Goal: Task Accomplishment & Management: Use online tool/utility

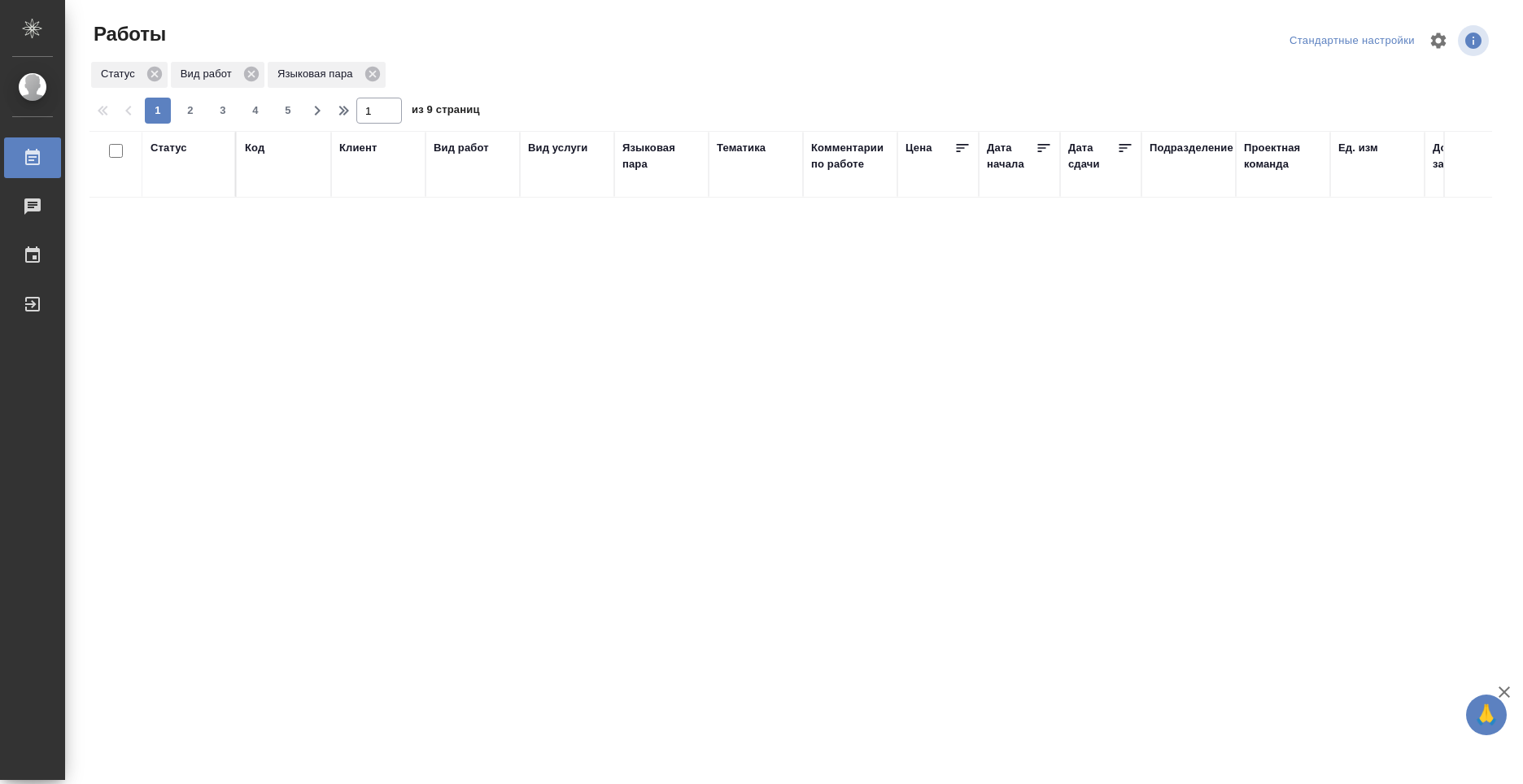
click at [37, 302] on icon at bounding box center [32, 304] width 19 height 19
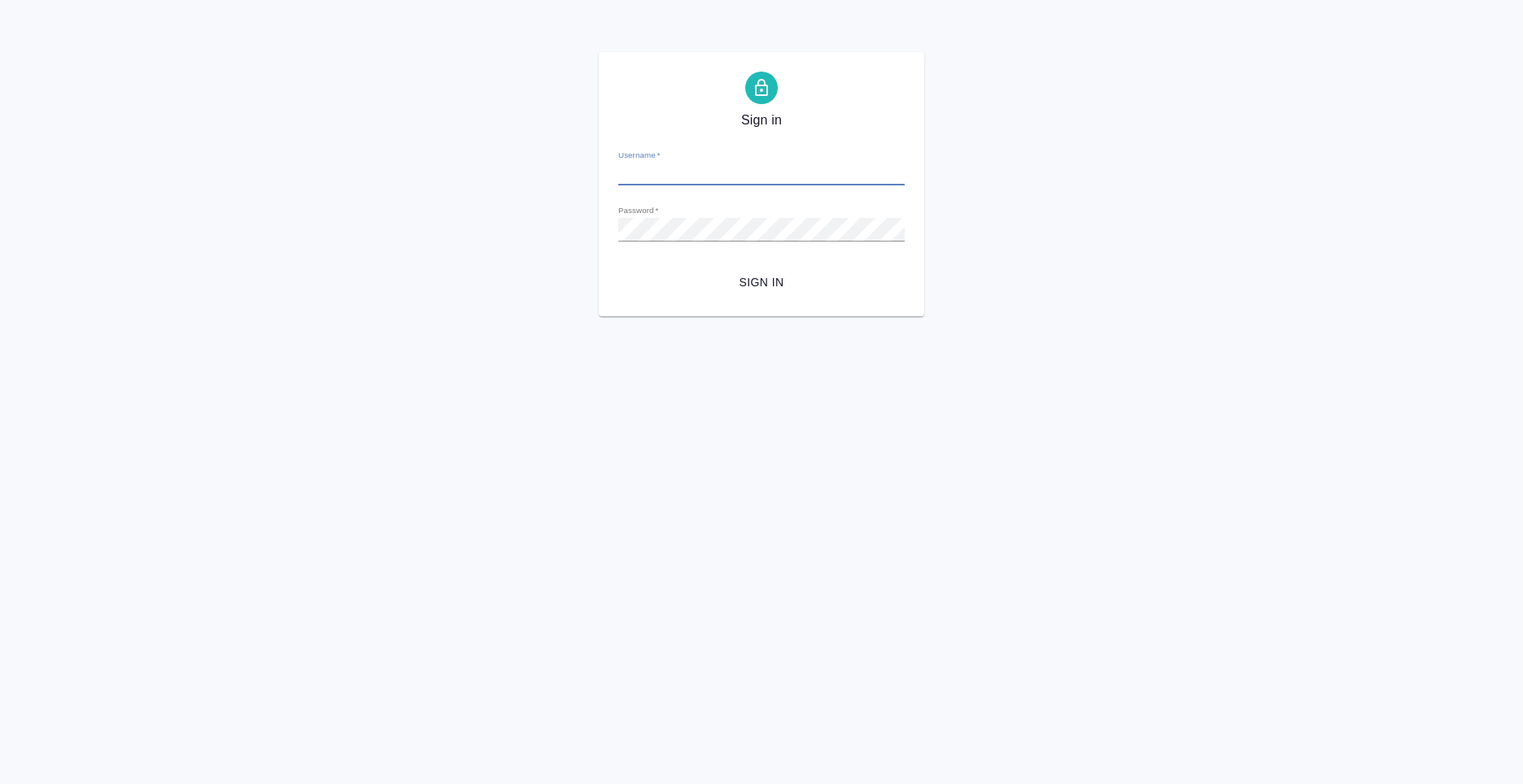
type input "n.kolyshkin@awatera.com"
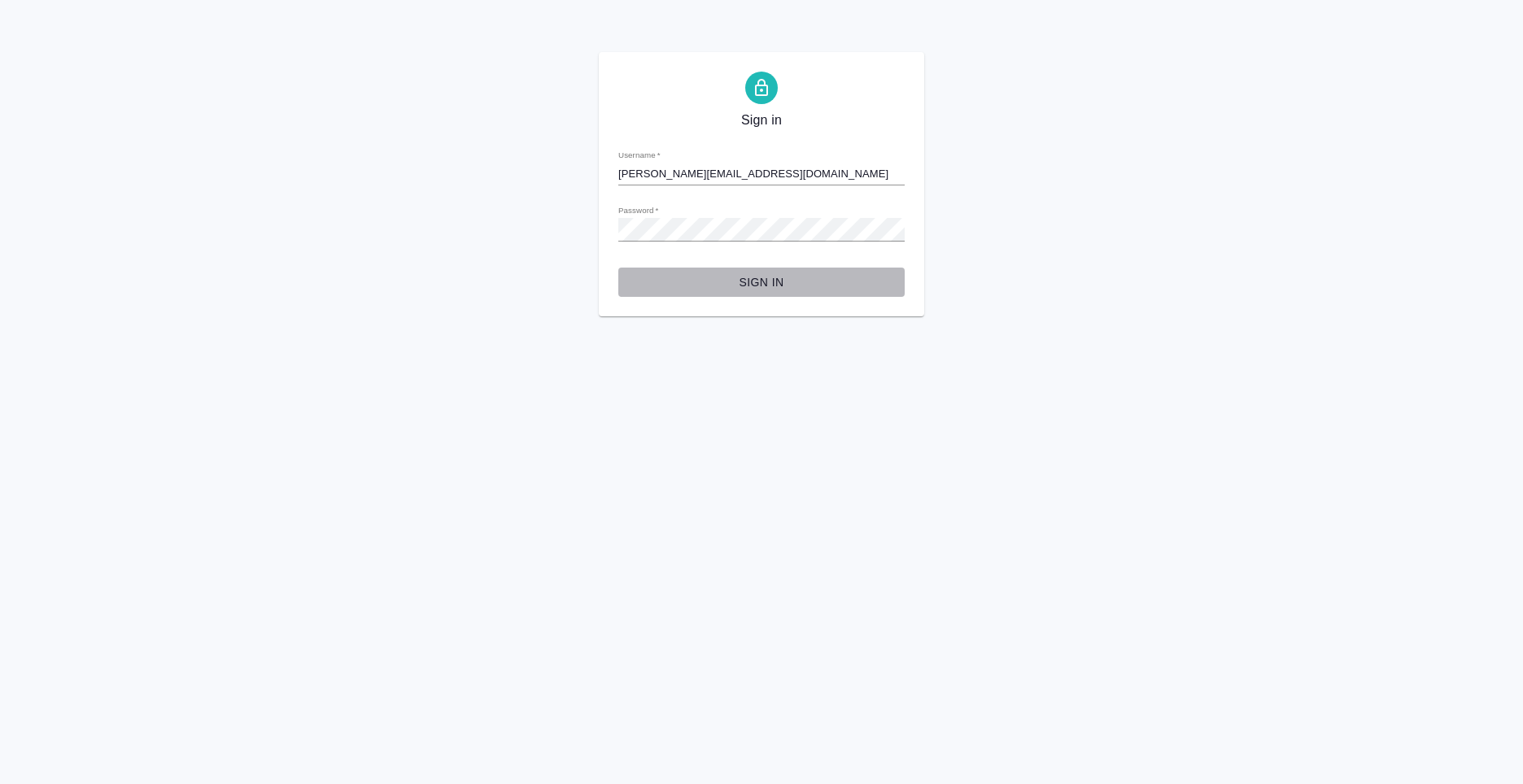
click at [749, 283] on span "Sign in" at bounding box center [762, 283] width 260 height 20
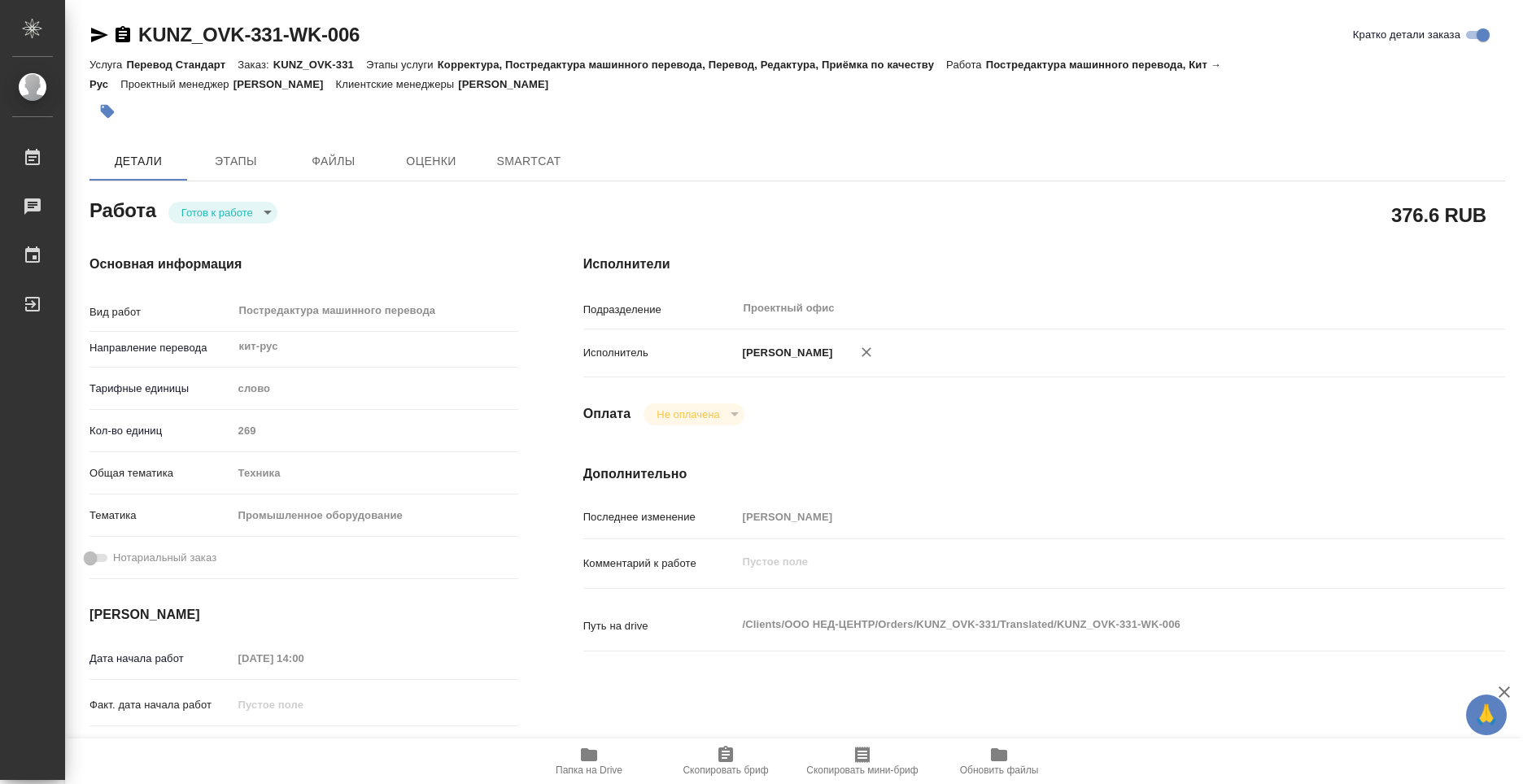
type textarea "x"
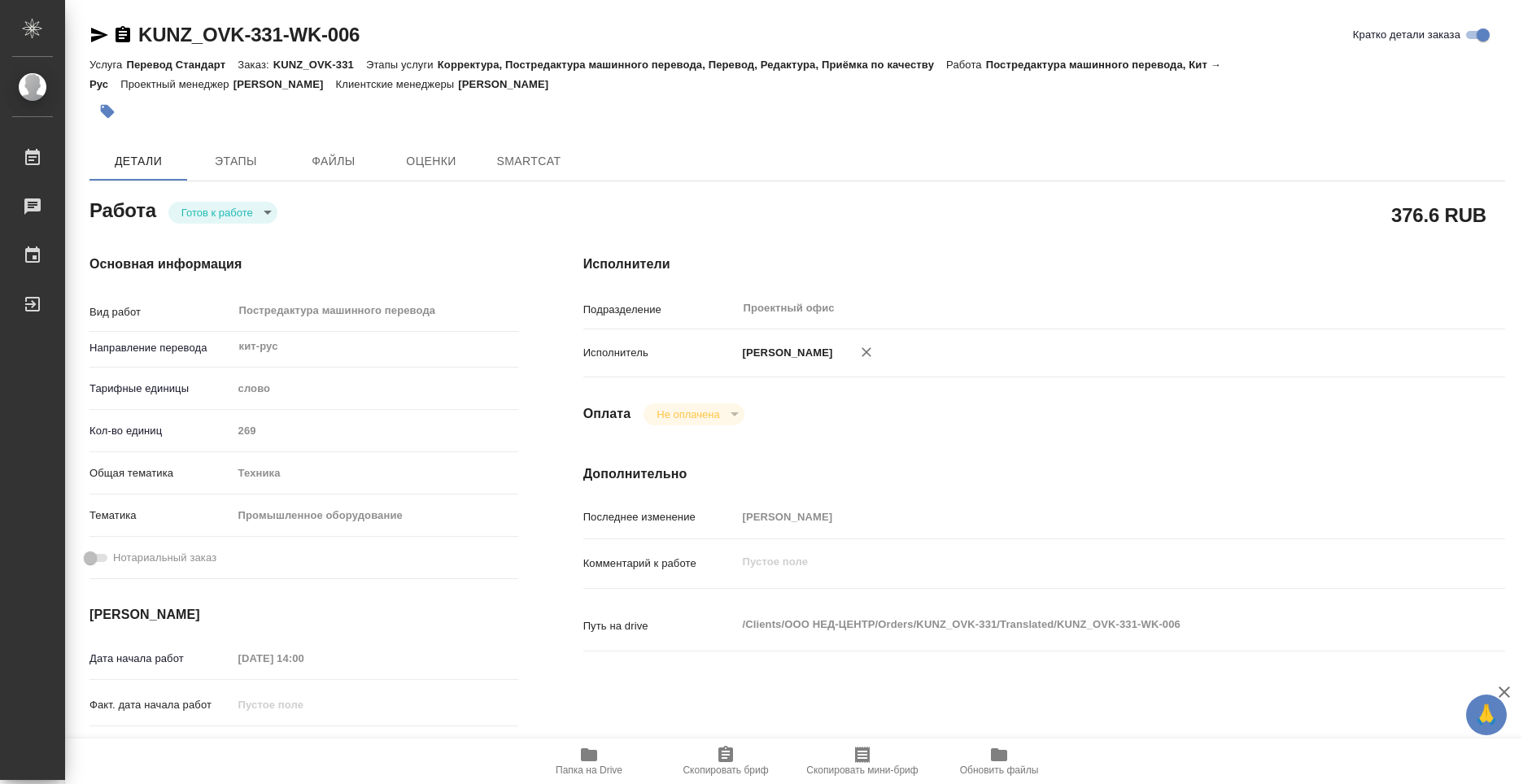
type textarea "x"
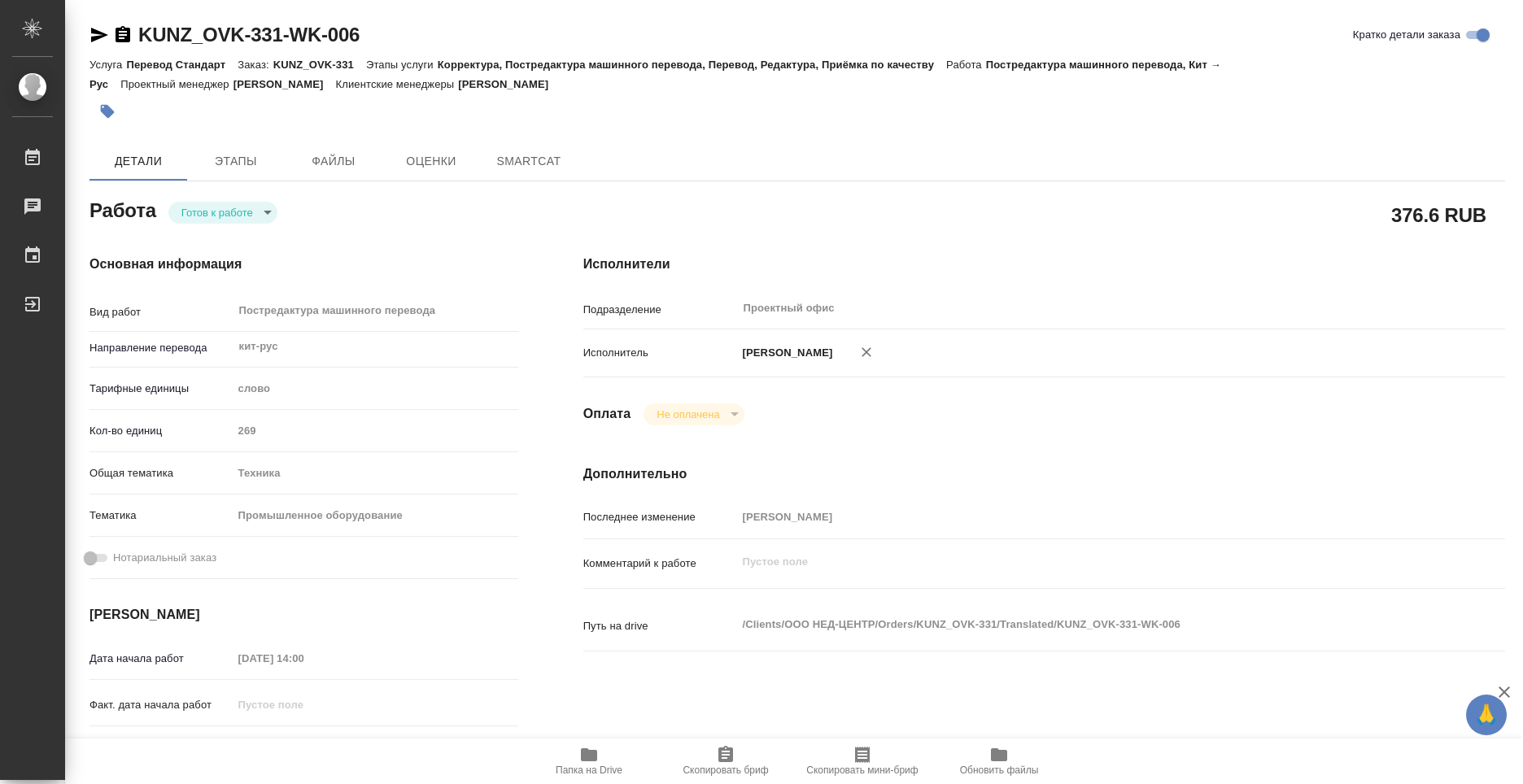
type textarea "x"
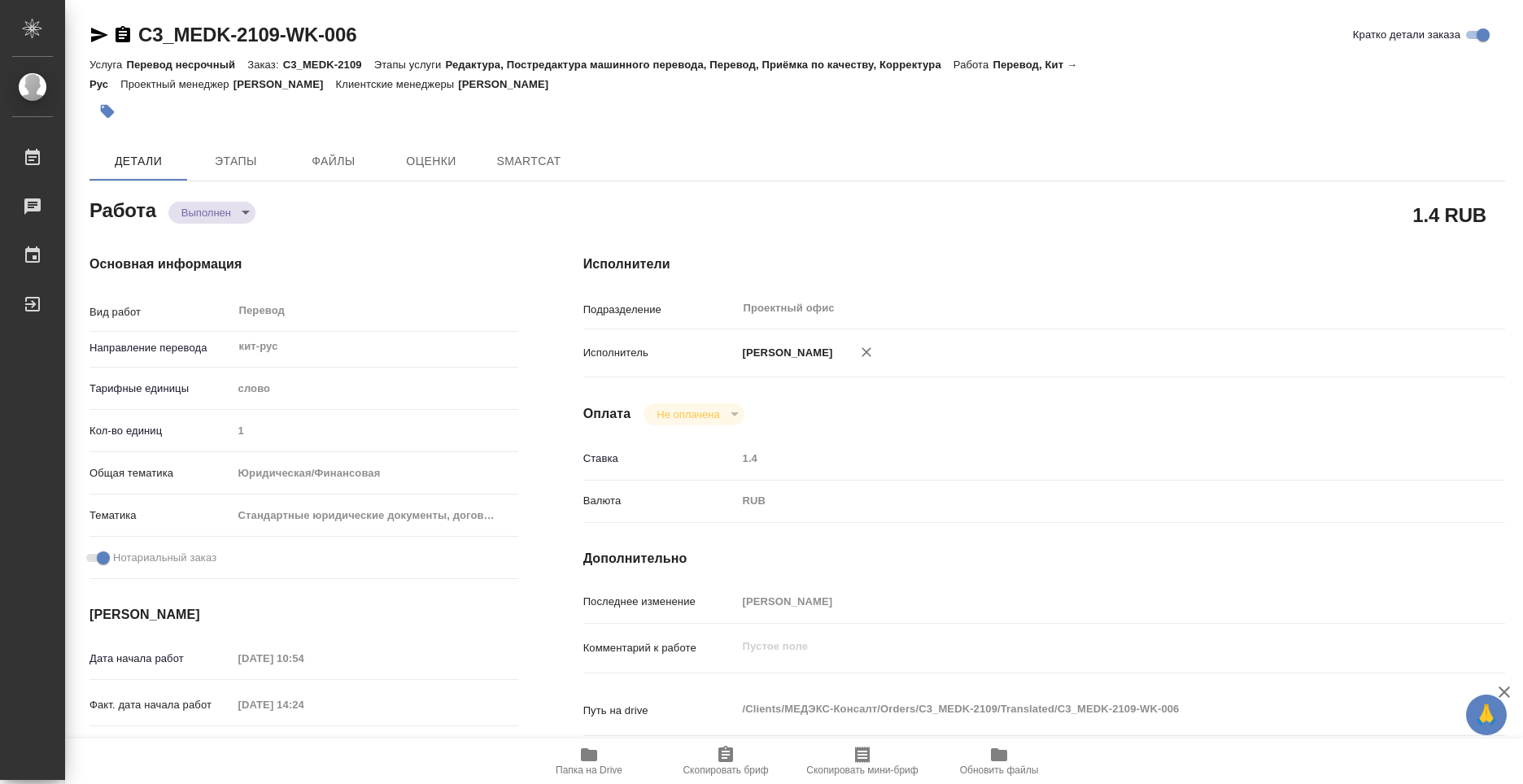
type textarea "x"
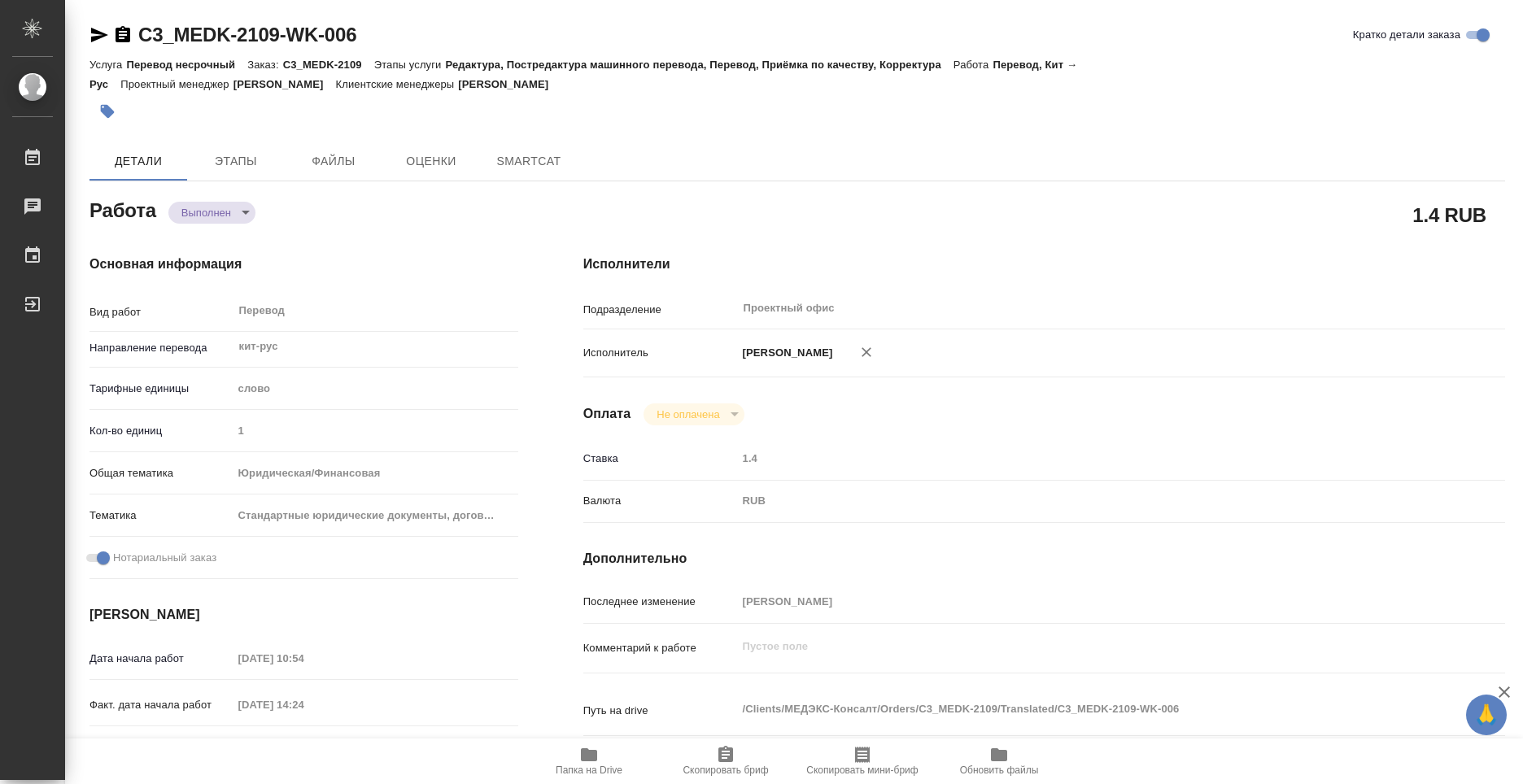
type textarea "x"
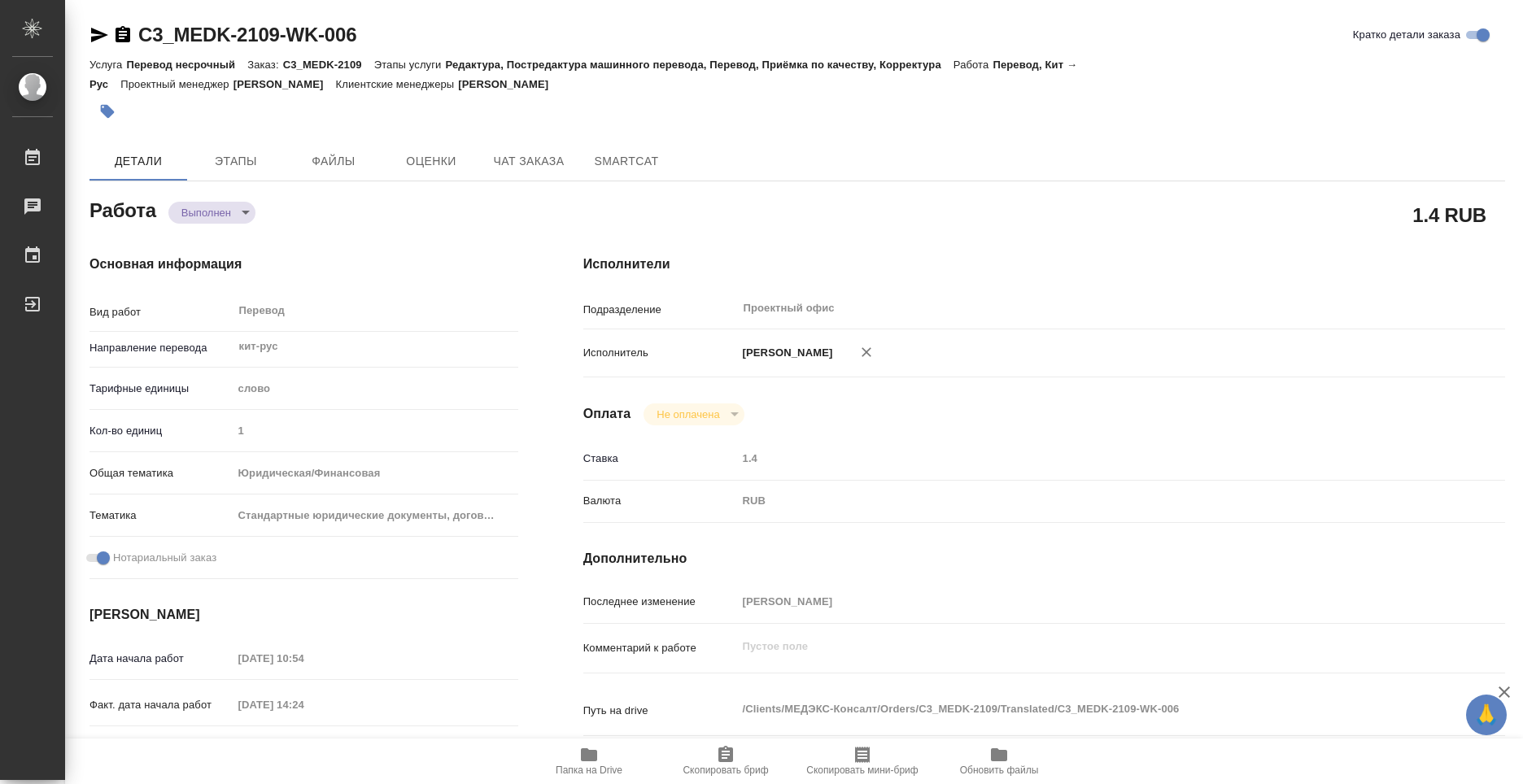
type textarea "x"
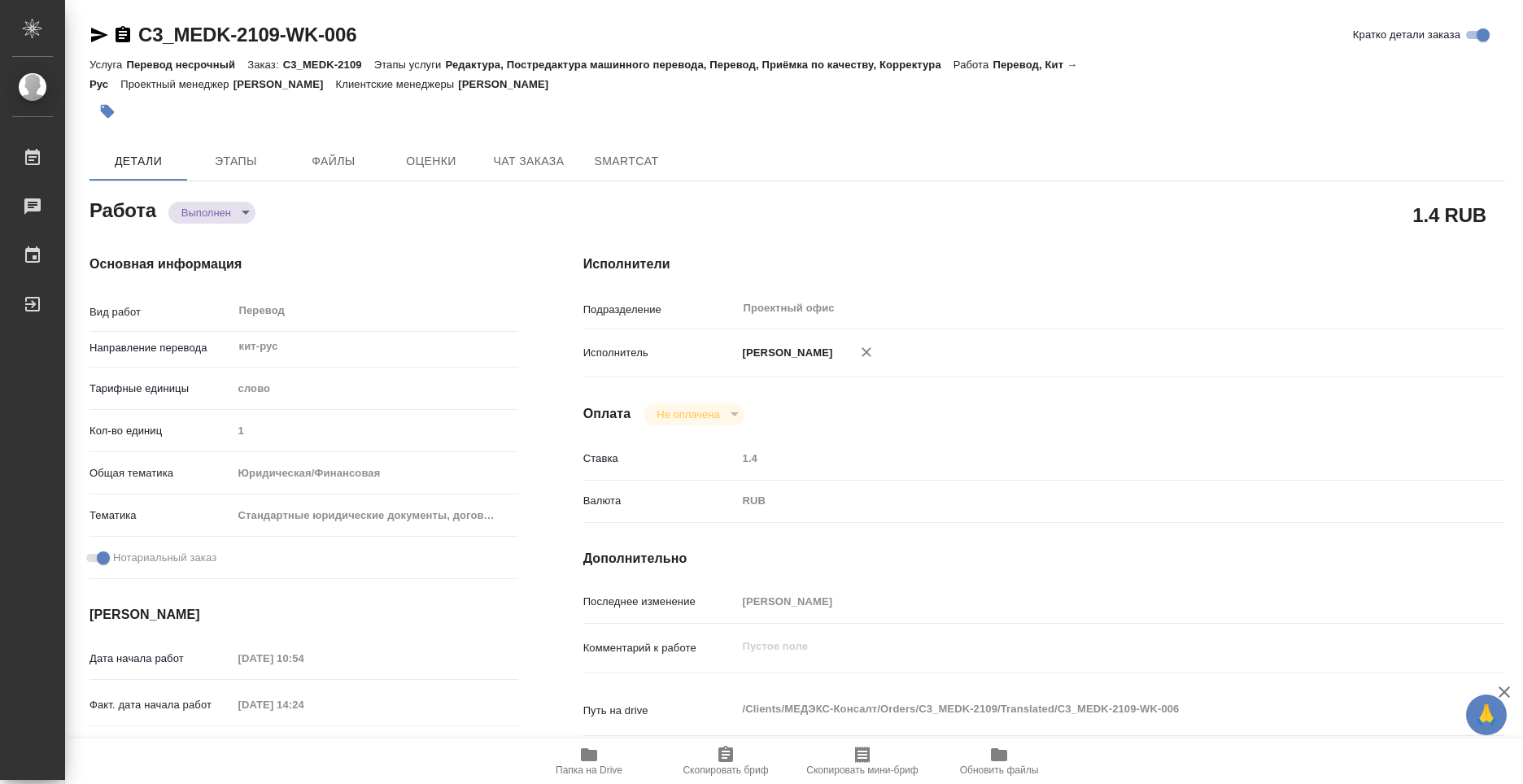
type textarea "x"
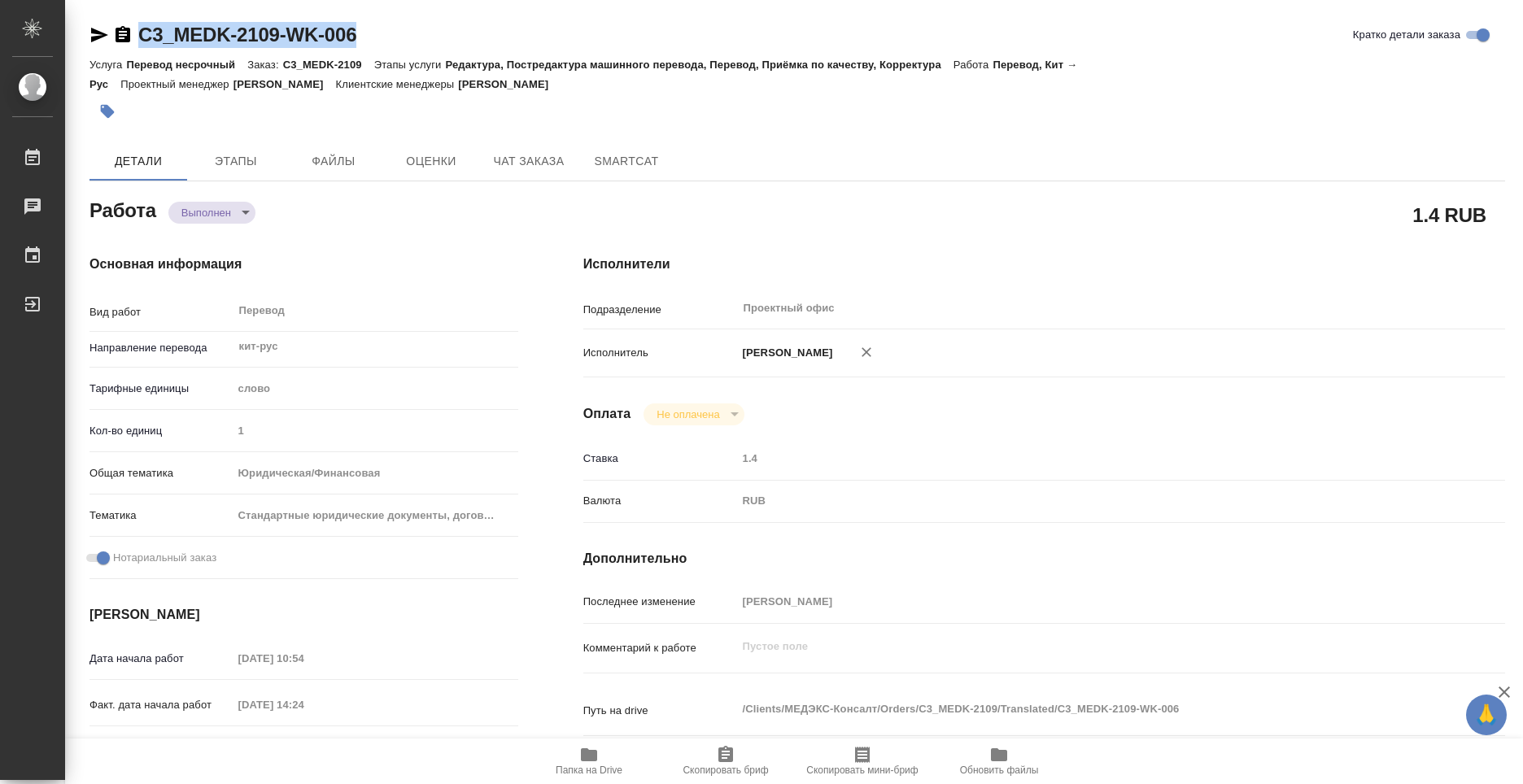
drag, startPoint x: 362, startPoint y: 34, endPoint x: 139, endPoint y: 38, distance: 223.0
click at [139, 38] on div "C3_MEDK-2109-WK-006 Кратко детали заказа" at bounding box center [797, 35] width 1416 height 26
copy link "C3_MEDK-2109-WK-006"
